Goal: Transaction & Acquisition: Purchase product/service

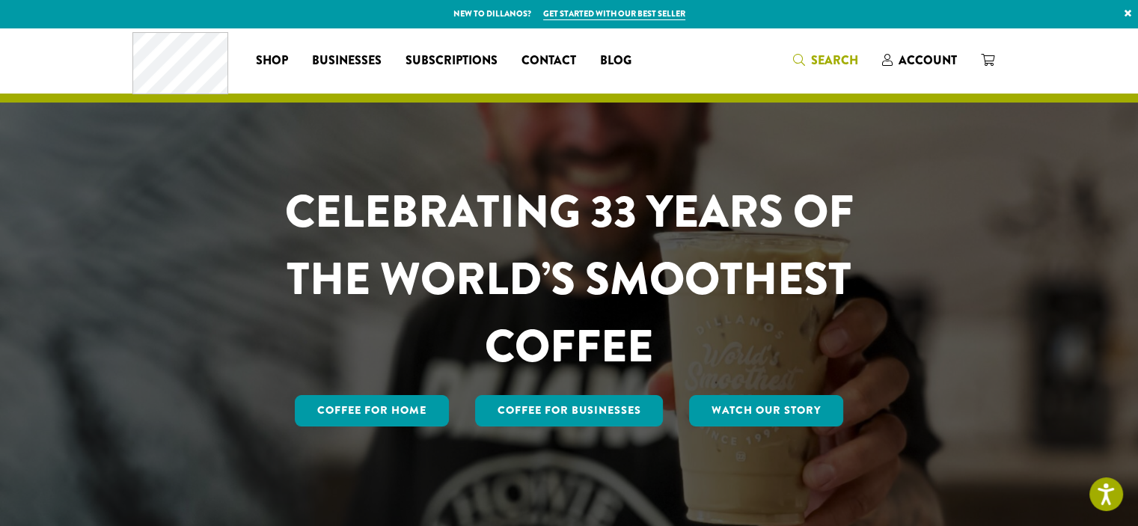
click at [796, 59] on icon "Search" at bounding box center [799, 60] width 12 height 12
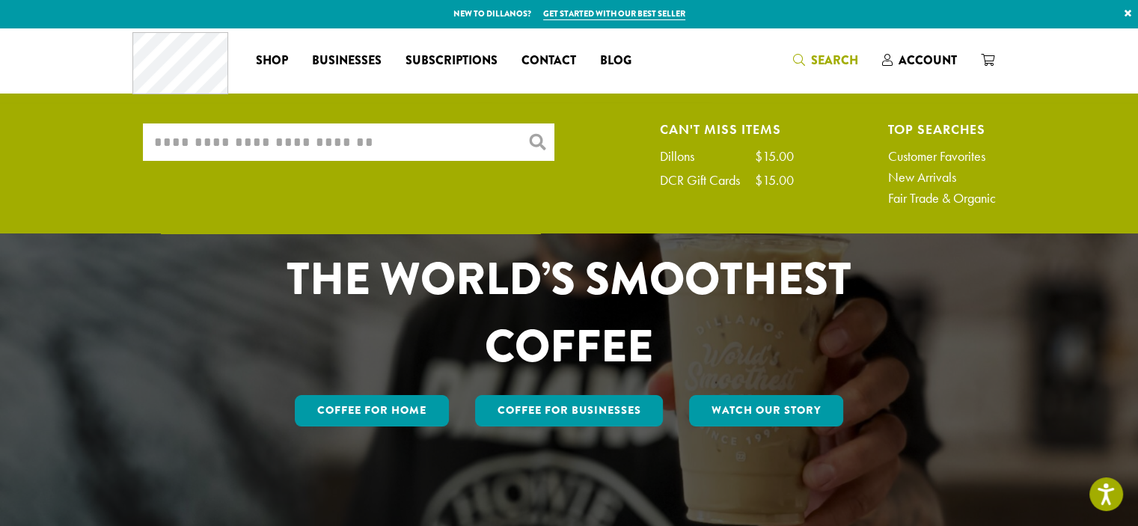
click at [449, 154] on input "What are you searching for?" at bounding box center [348, 141] width 411 height 37
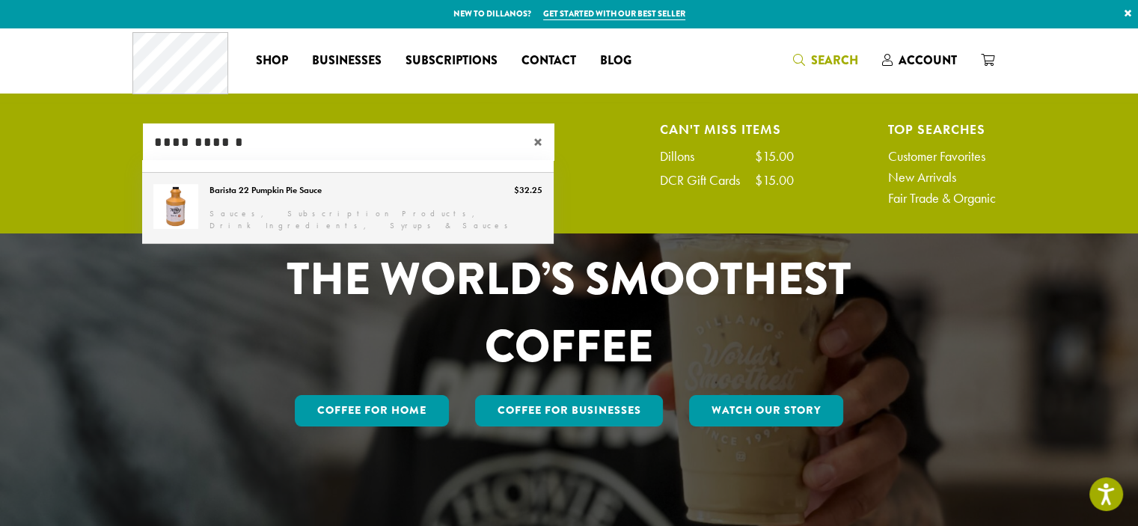
type input "**********"
click at [320, 191] on link "Barista 22 Pumpkin Pie Sauce" at bounding box center [347, 208] width 411 height 70
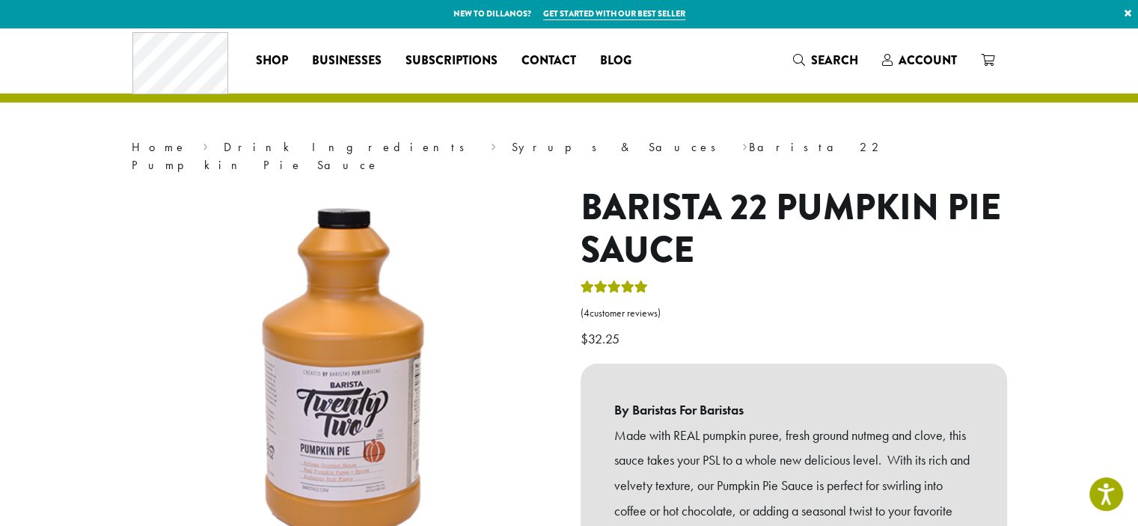
drag, startPoint x: 1051, startPoint y: 2, endPoint x: 573, endPoint y: 206, distance: 519.4
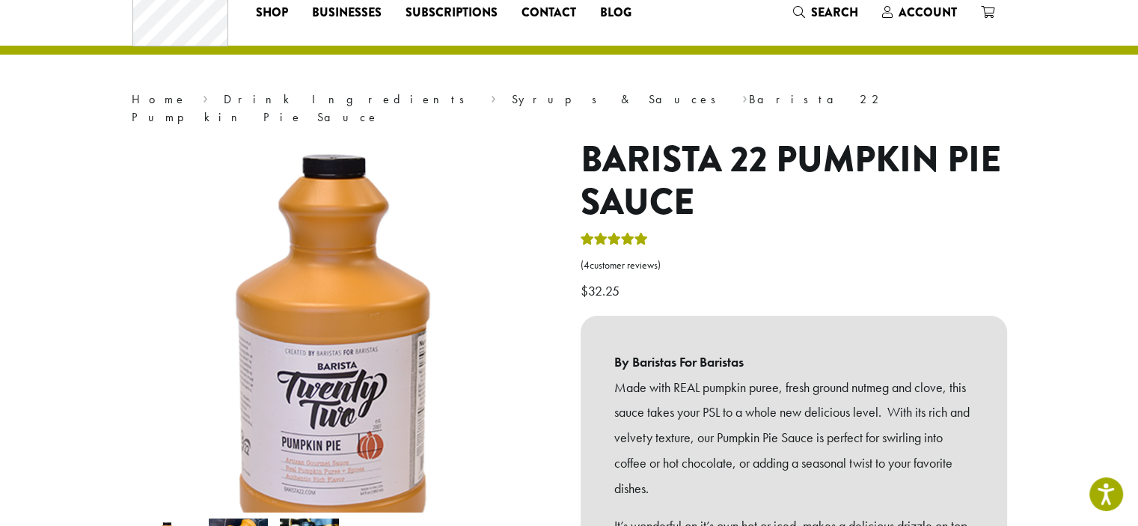
scroll to position [75, 0]
